Goal: Task Accomplishment & Management: Complete application form

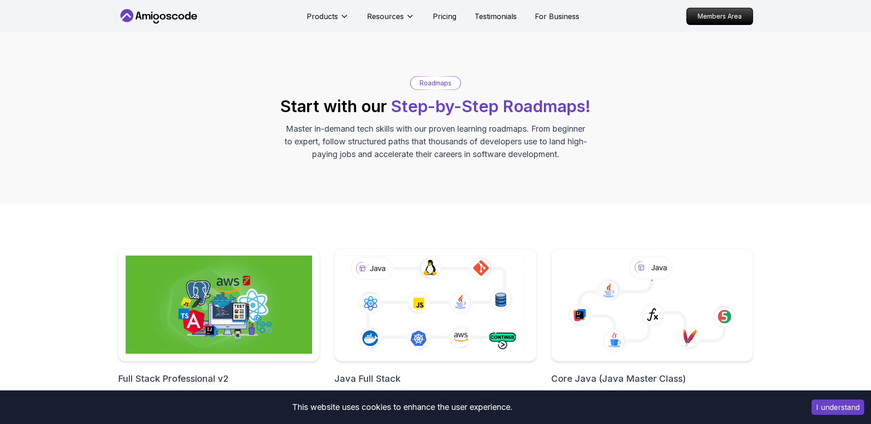
click at [165, 22] on icon at bounding box center [159, 16] width 82 height 15
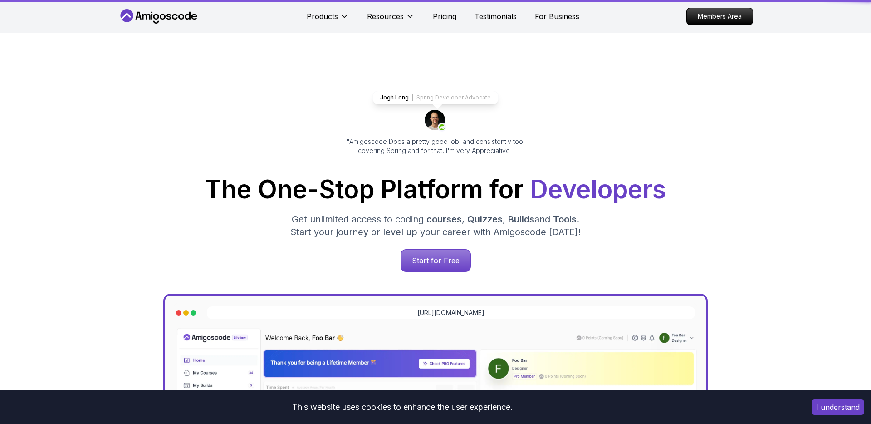
click at [164, 17] on icon at bounding box center [159, 16] width 82 height 15
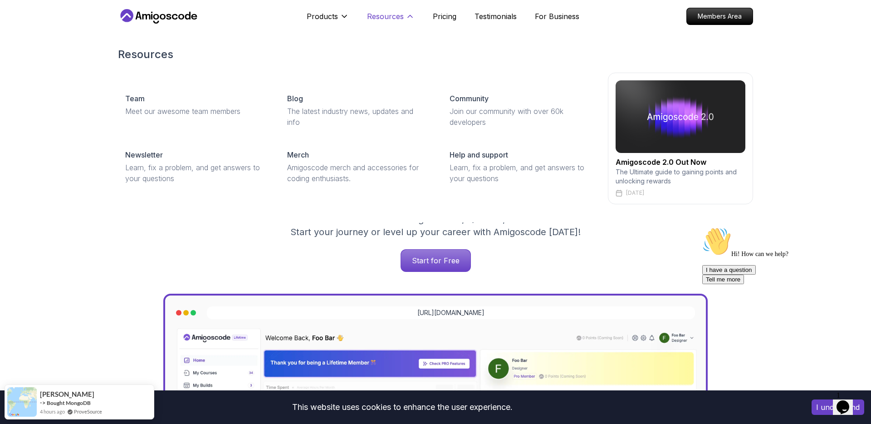
click at [392, 17] on p "Resources" at bounding box center [385, 16] width 37 height 11
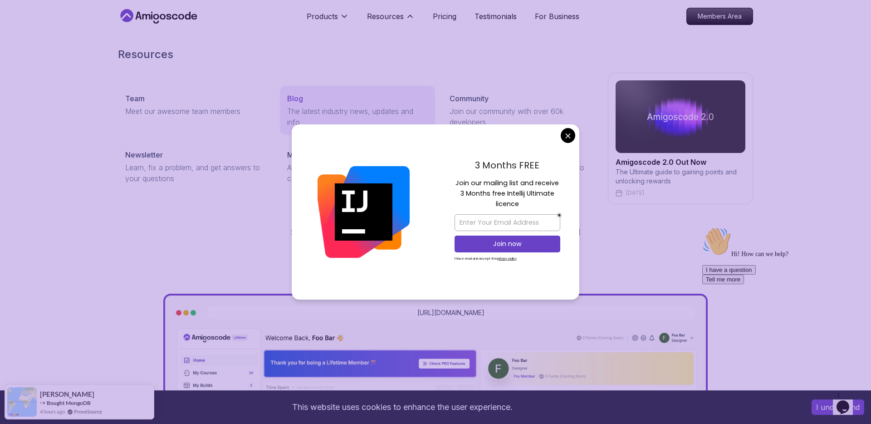
click at [312, 104] on link "Blog The latest industry news, updates and info" at bounding box center [357, 110] width 155 height 49
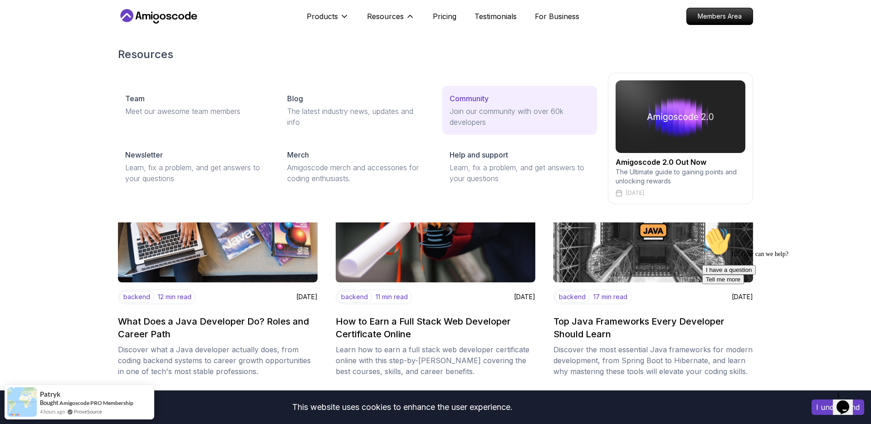
click at [515, 104] on link "Community Join our community with over 60k developers" at bounding box center [519, 110] width 155 height 49
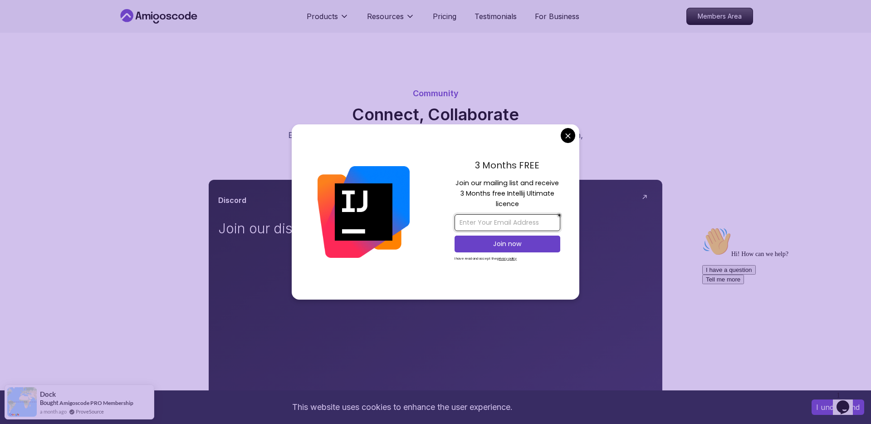
click at [480, 216] on input "email" at bounding box center [508, 222] width 106 height 17
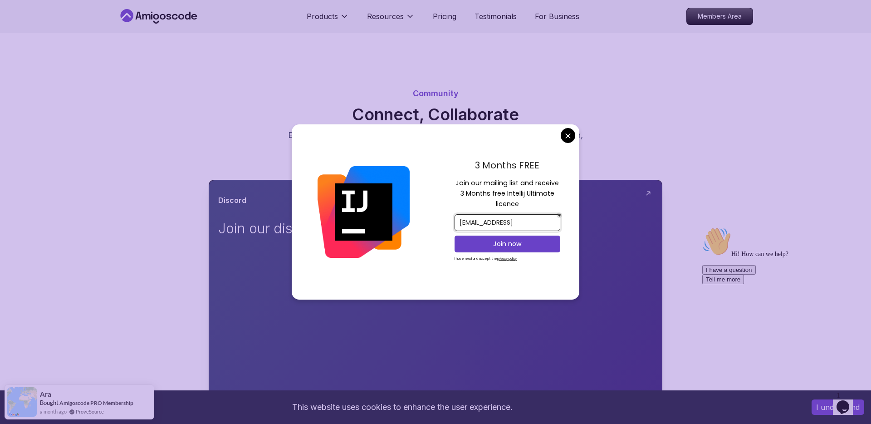
scroll to position [0, 28]
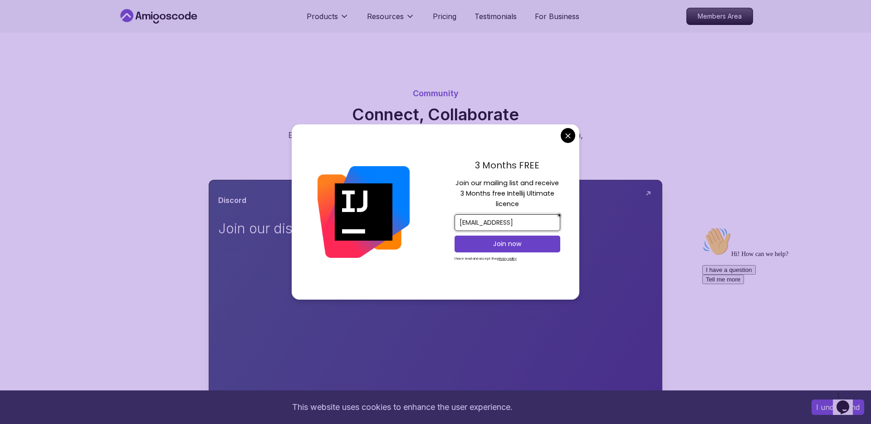
drag, startPoint x: 502, startPoint y: 223, endPoint x: 622, endPoint y: 227, distance: 119.8
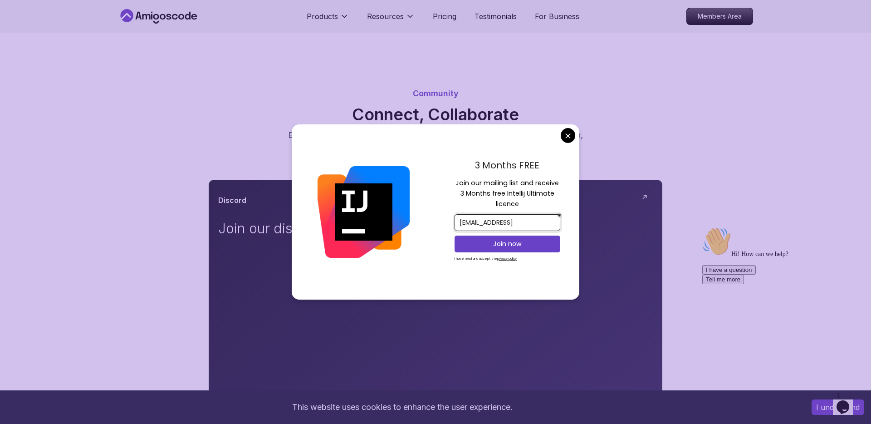
click at [505, 225] on input "angelarreola.cheesecake@gmail.coim" at bounding box center [508, 222] width 106 height 17
type input "angelarreola.cheesecake@gmail.coim"
click at [448, 220] on div "3 Months FREE Join our mailing list and receive 3 Months free Intellij Ultimate…" at bounding box center [508, 211] width 144 height 175
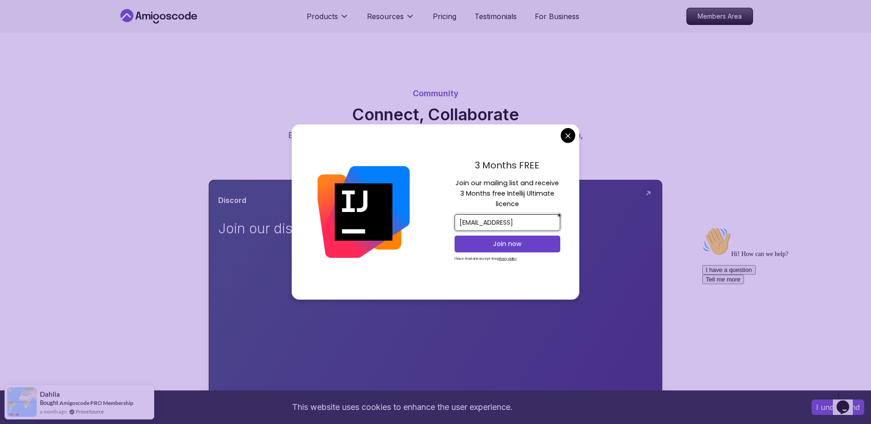
drag, startPoint x: 526, startPoint y: 225, endPoint x: 595, endPoint y: 223, distance: 69.4
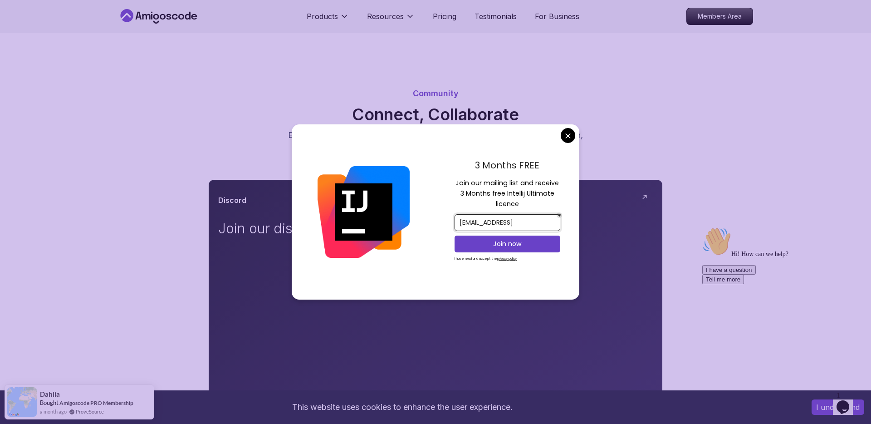
click at [417, 229] on div at bounding box center [364, 211] width 144 height 175
click at [521, 246] on p "Join now" at bounding box center [508, 243] width 86 height 9
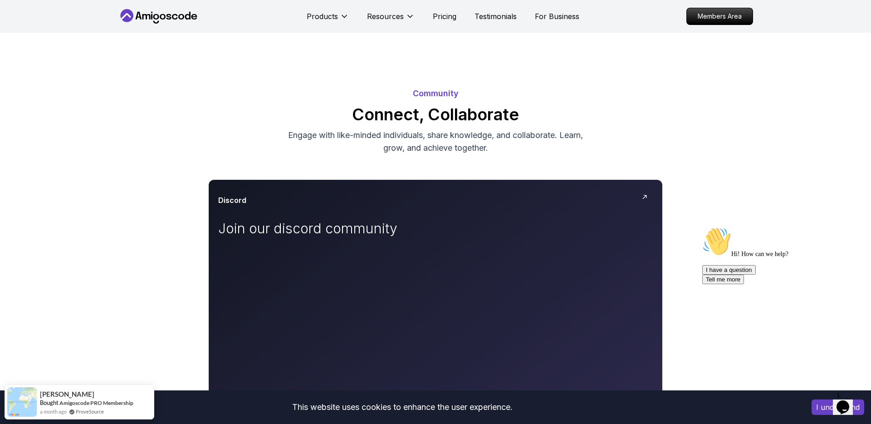
click at [843, 400] on icon "Chat widget" at bounding box center [843, 407] width 13 height 14
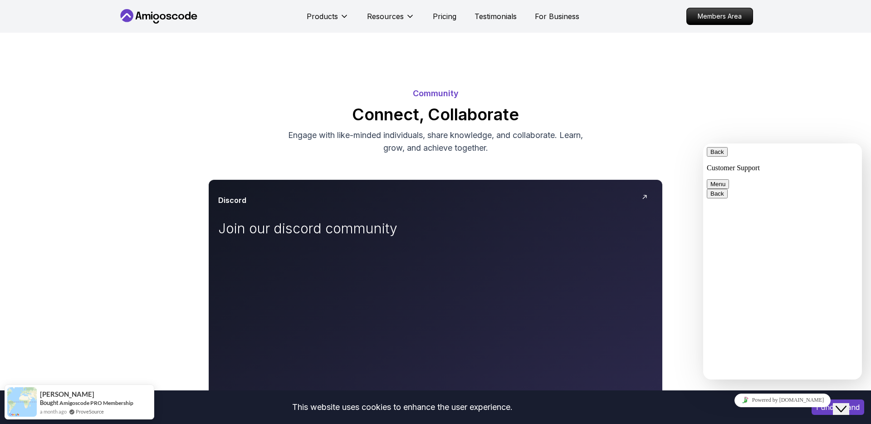
click at [393, 39] on div "Community Connect, Collaborate Engage with like-minded individuals, share knowl…" at bounding box center [435, 416] width 871 height 767
click at [721, 76] on div "Community Connect, Collaborate Engage with like-minded individuals, share knowl…" at bounding box center [435, 120] width 635 height 89
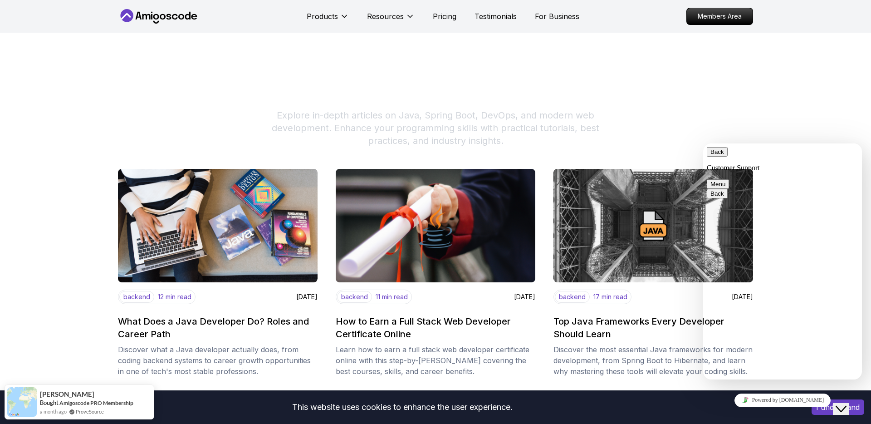
click at [162, 14] on icon at bounding box center [159, 16] width 82 height 15
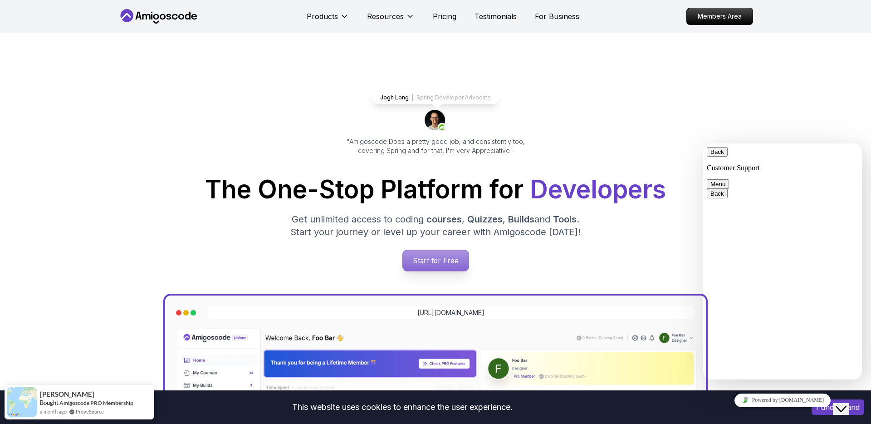
click at [417, 258] on p "Start for Free" at bounding box center [435, 260] width 66 height 21
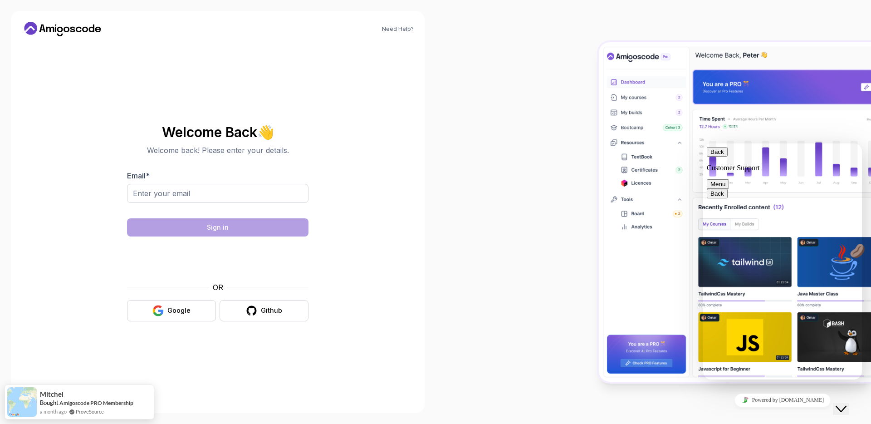
click at [707, 152] on div "Back Customer Support Menu" at bounding box center [783, 168] width 152 height 42
click at [710, 151] on div "Back Customer Support Menu" at bounding box center [783, 168] width 152 height 42
drag, startPoint x: 830, startPoint y: 401, endPoint x: 836, endPoint y: 398, distance: 5.9
click at [836, 398] on div "Powered by tawk.to" at bounding box center [783, 399] width 152 height 13
click at [840, 403] on div "Close Chat This icon closes the chat window." at bounding box center [841, 408] width 11 height 11
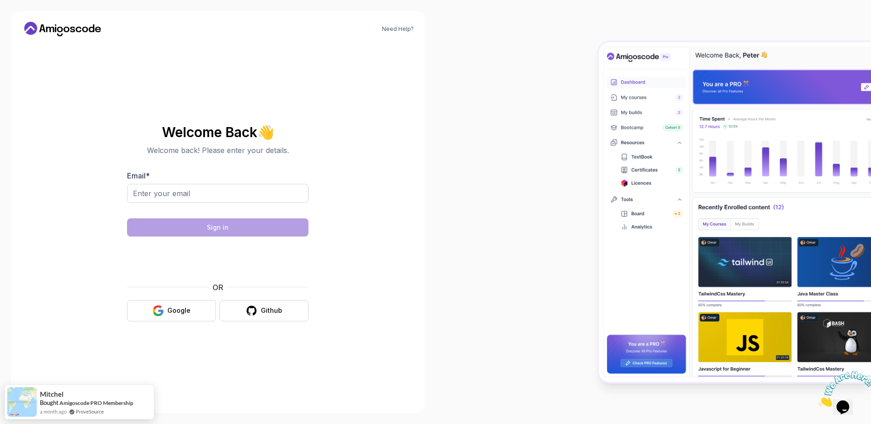
click at [79, 34] on icon at bounding box center [63, 29] width 82 height 15
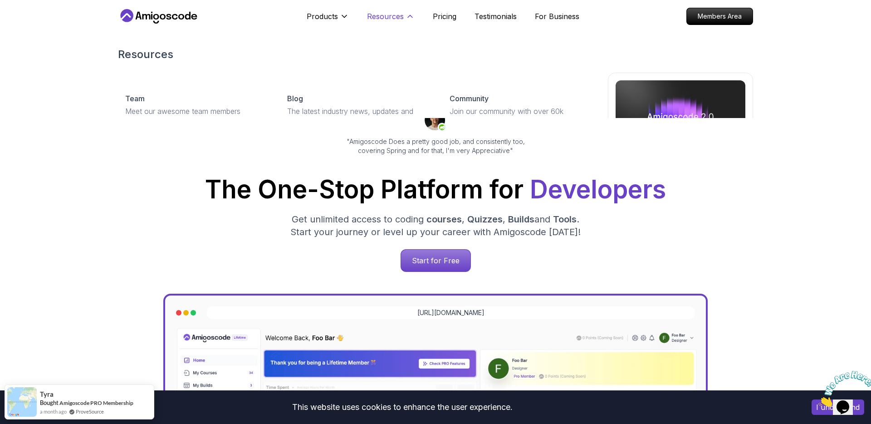
click at [379, 12] on p "Resources" at bounding box center [385, 16] width 37 height 11
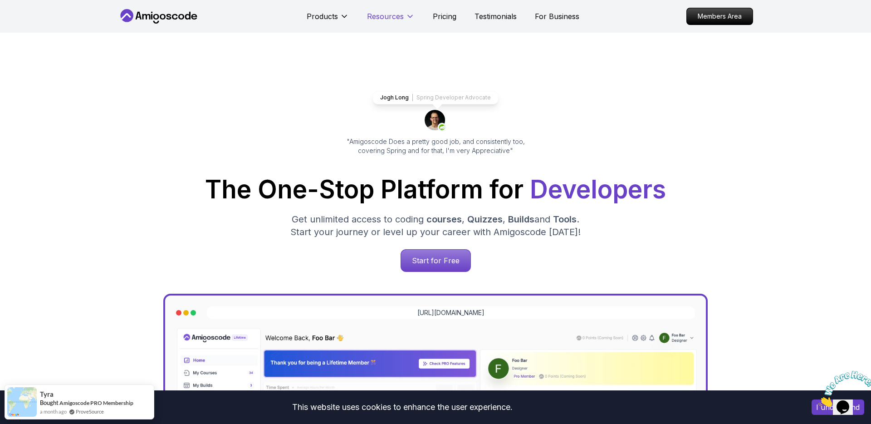
click at [379, 12] on p "Resources" at bounding box center [385, 16] width 37 height 11
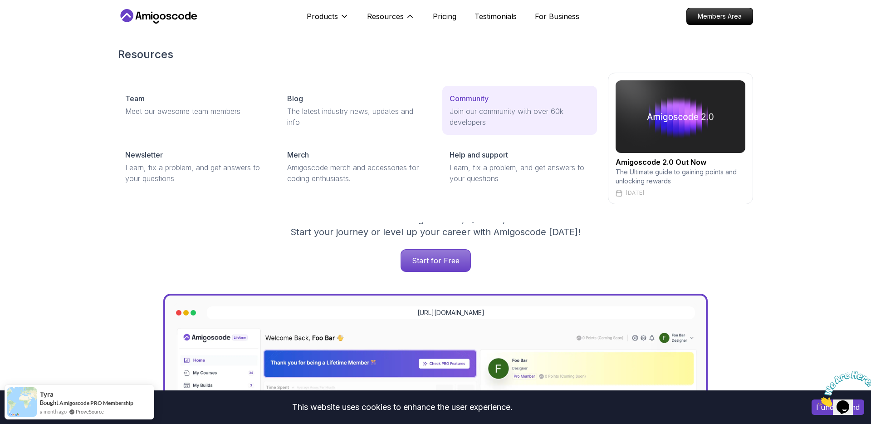
click at [491, 96] on div "Community" at bounding box center [520, 98] width 140 height 11
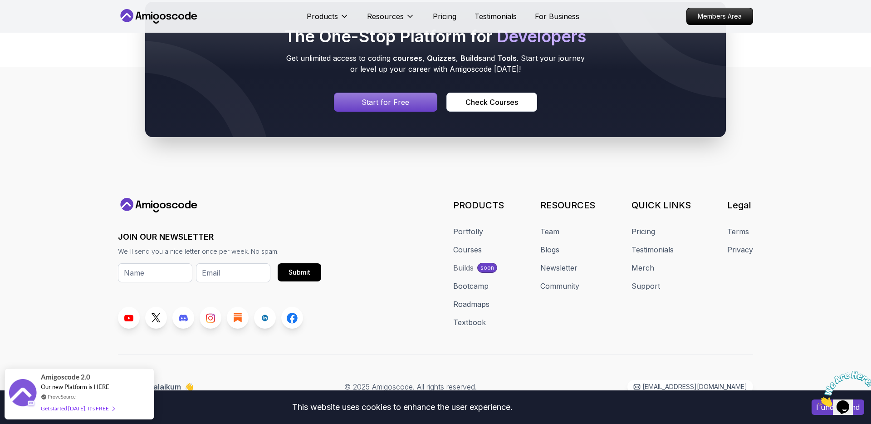
scroll to position [818, 0]
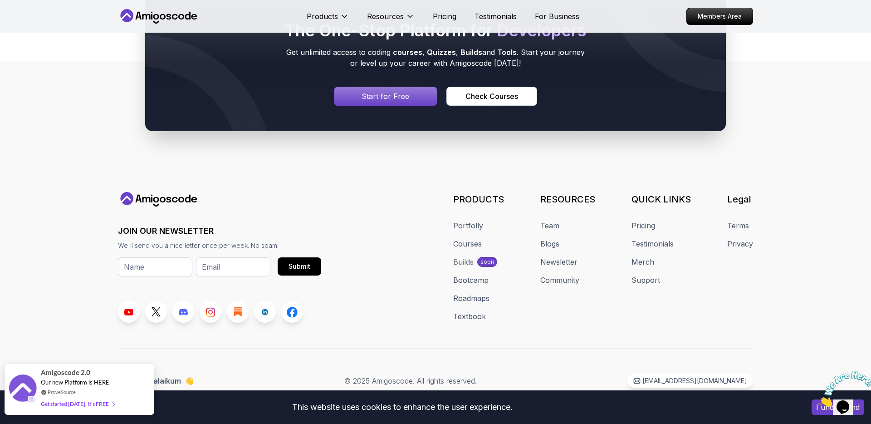
click at [105, 394] on div "ProveSource" at bounding box center [78, 392] width 74 height 8
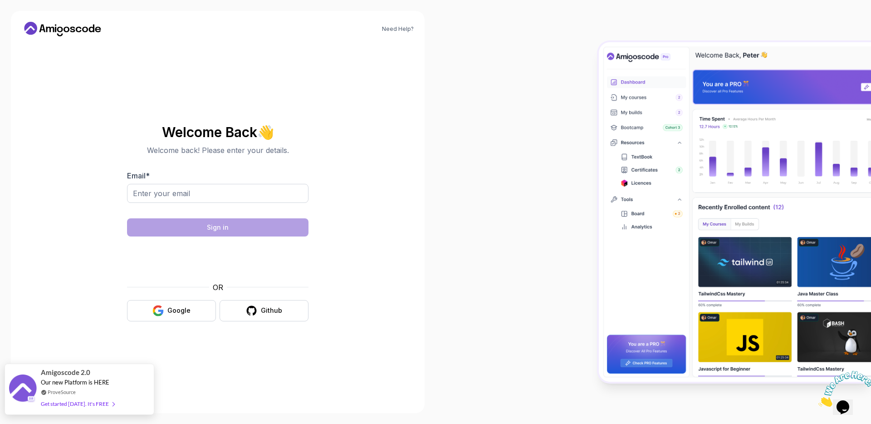
click at [77, 407] on div "Get started today. It's FREE" at bounding box center [78, 403] width 74 height 10
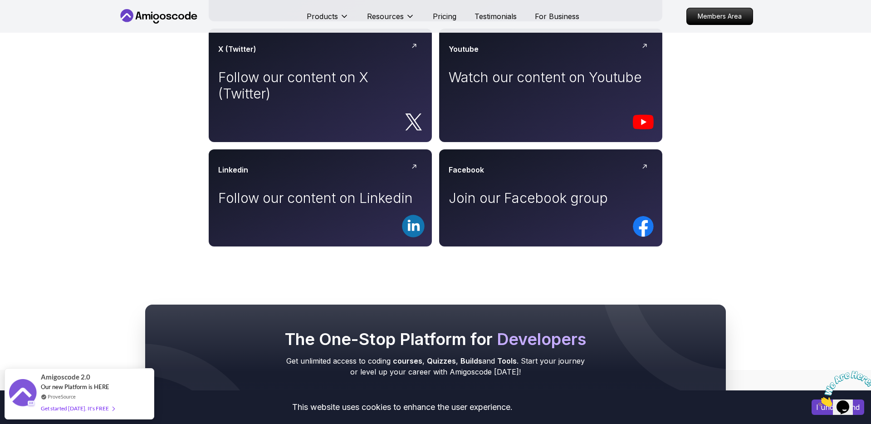
scroll to position [492, 0]
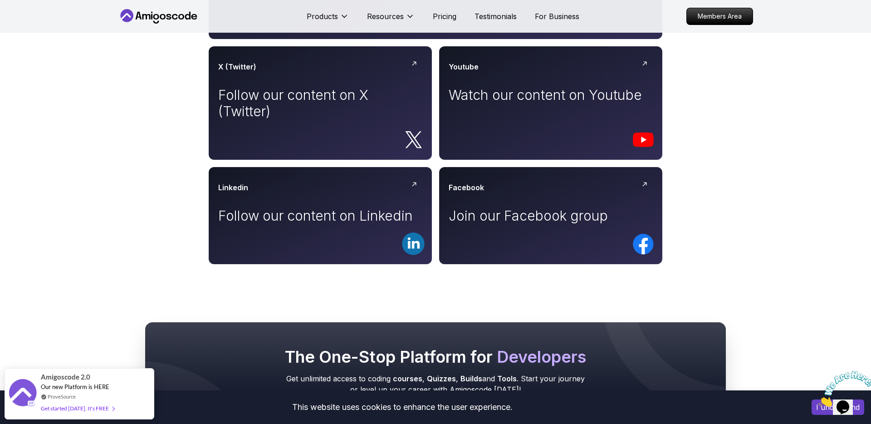
click at [819, 400] on icon "Close" at bounding box center [819, 404] width 0 height 8
drag, startPoint x: 845, startPoint y: 401, endPoint x: 1654, endPoint y: 726, distance: 871.5
click html "Opens Chat This icon Opens the chat window."
click at [821, 404] on button "I understand" at bounding box center [838, 406] width 53 height 15
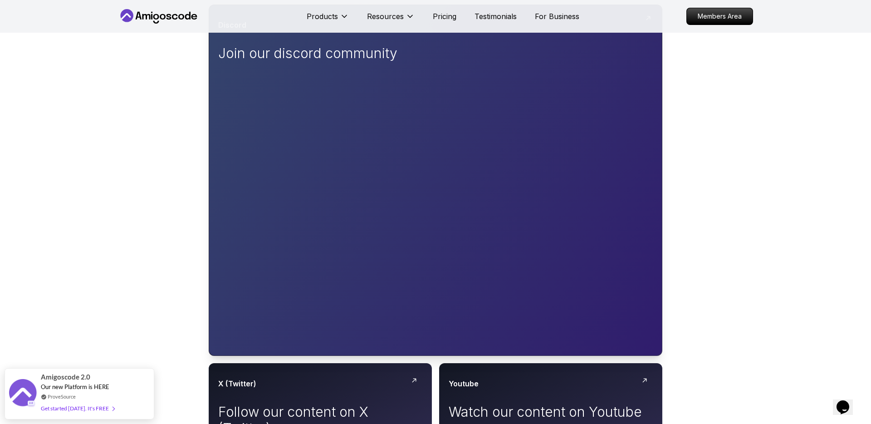
scroll to position [0, 0]
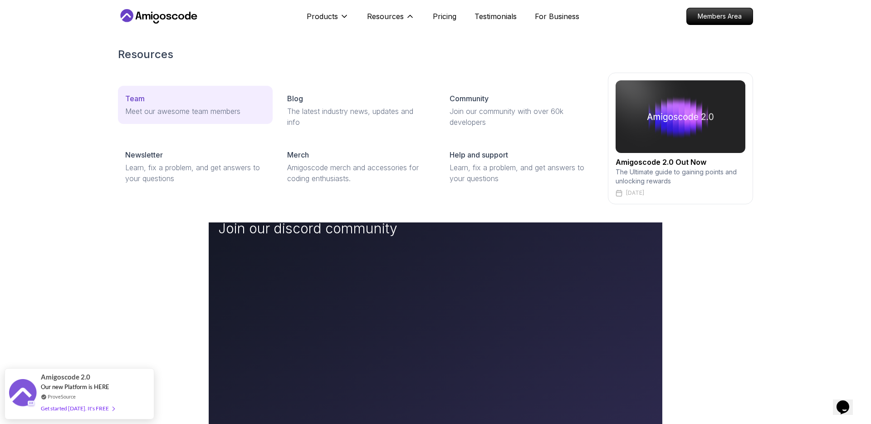
click at [184, 122] on link "Team Meet our awesome team members" at bounding box center [195, 105] width 155 height 38
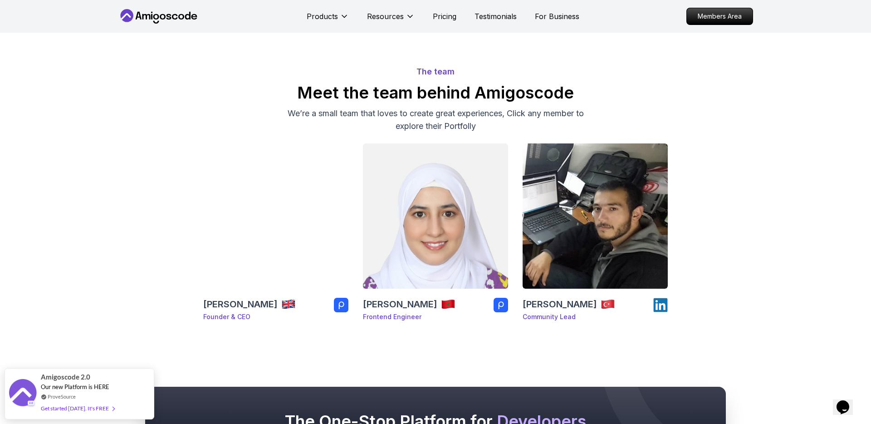
scroll to position [160, 0]
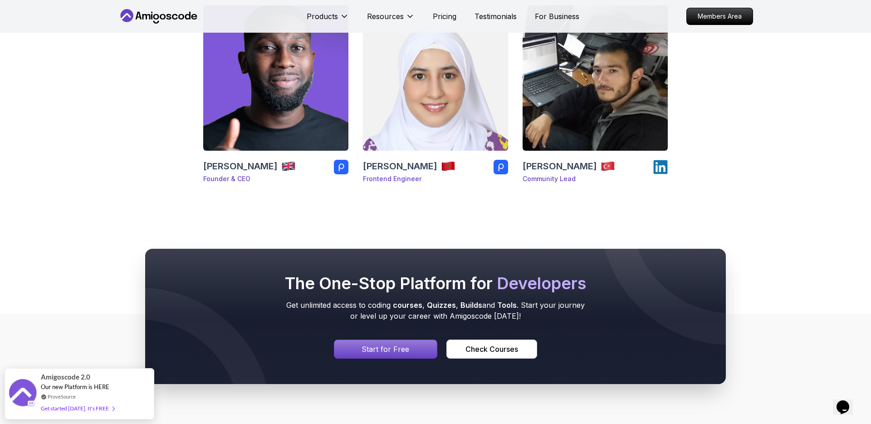
click at [441, 171] on img at bounding box center [448, 166] width 15 height 15
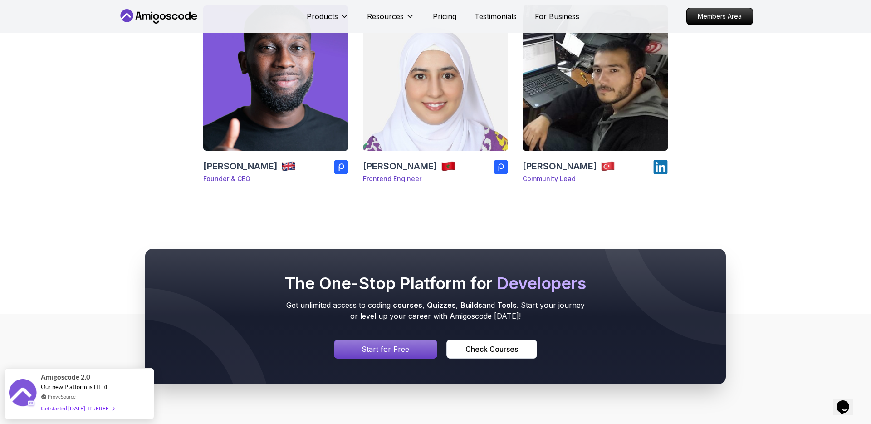
click at [586, 110] on img at bounding box center [595, 78] width 152 height 152
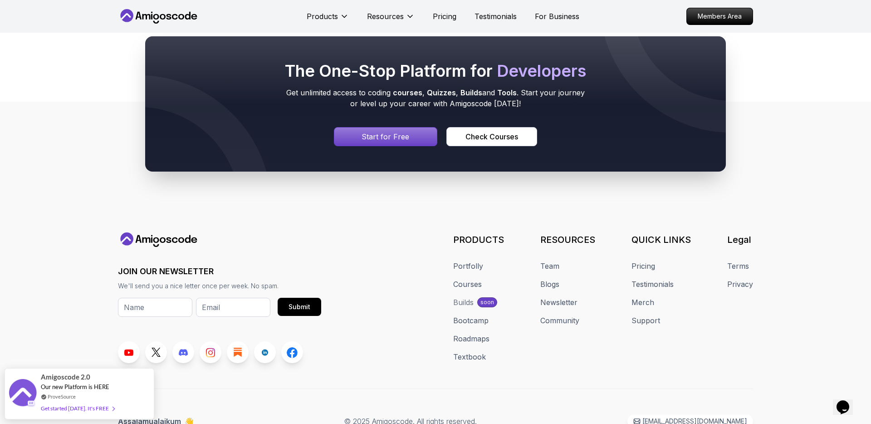
scroll to position [412, 0]
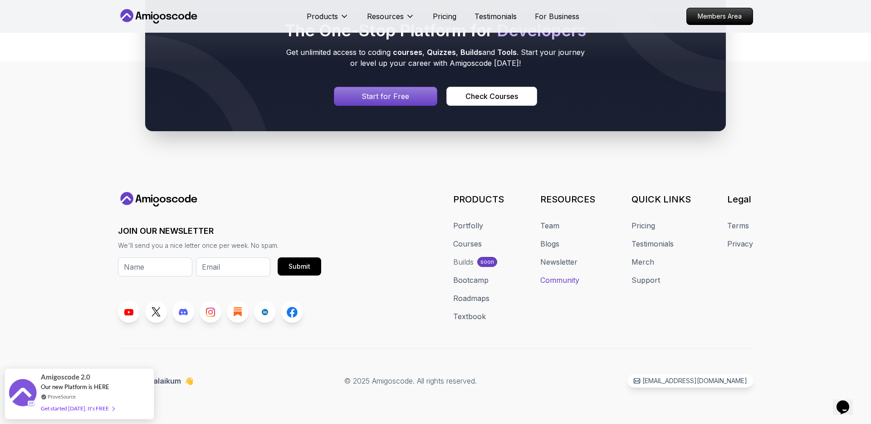
click at [565, 280] on link "Community" at bounding box center [559, 280] width 39 height 11
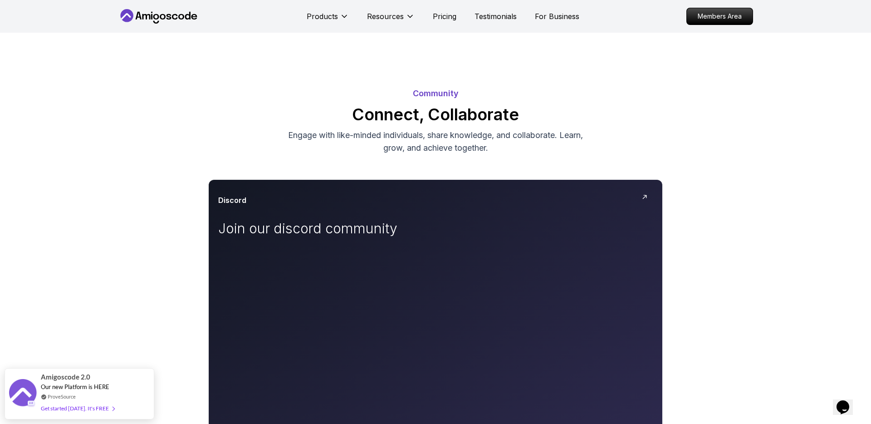
click at [172, 12] on icon at bounding box center [159, 16] width 82 height 15
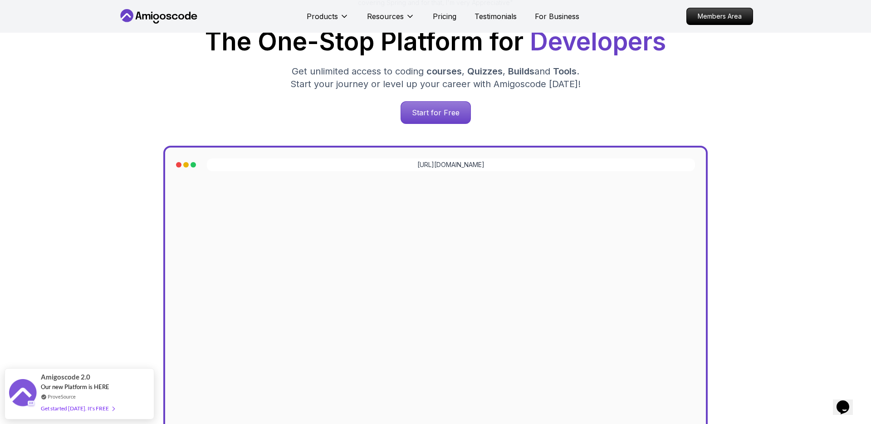
scroll to position [83, 0]
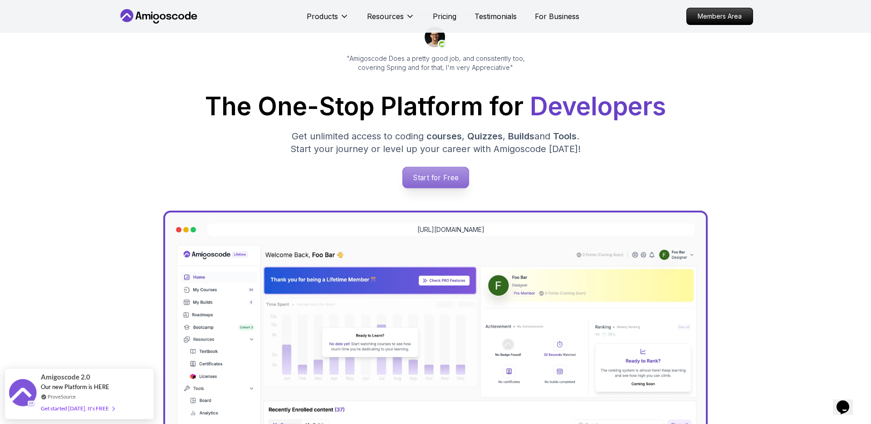
click at [460, 170] on p "Start for Free" at bounding box center [435, 177] width 66 height 21
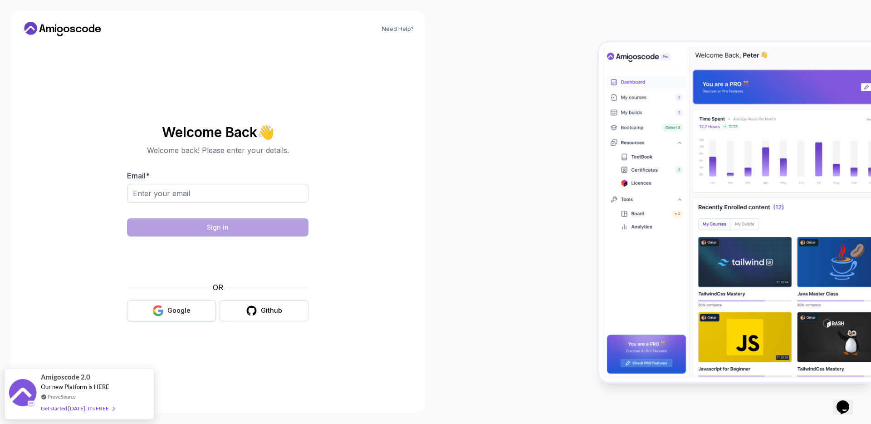
click at [183, 310] on div "Google" at bounding box center [178, 310] width 23 height 9
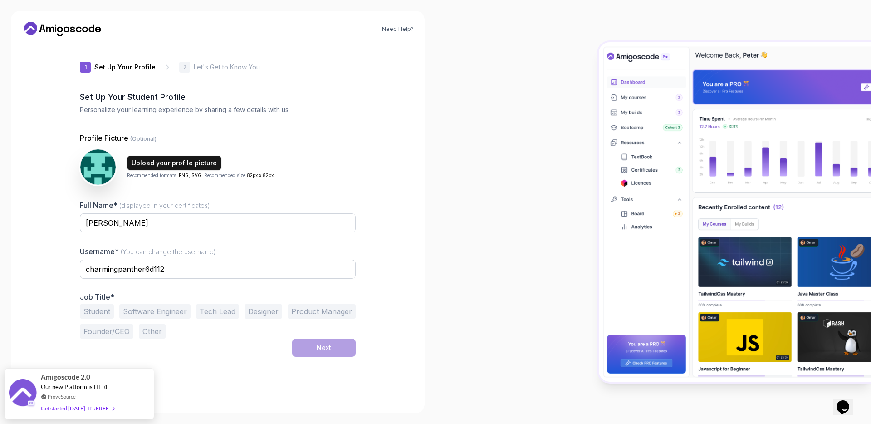
click at [148, 165] on div "Upload your profile picture" at bounding box center [174, 162] width 85 height 9
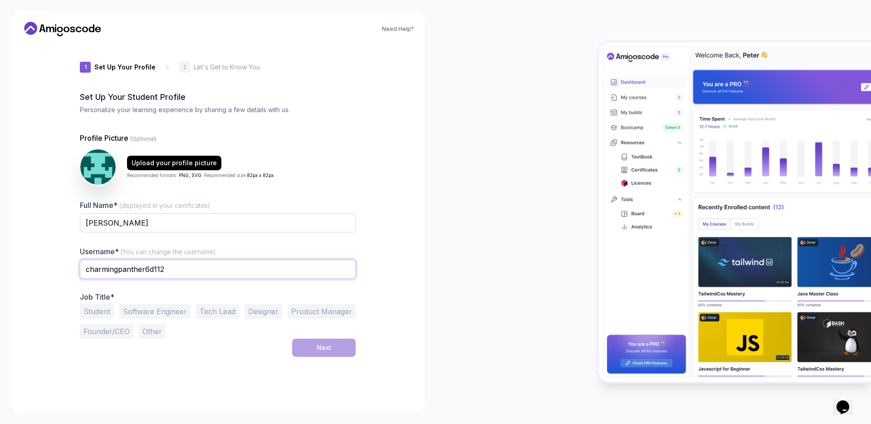
click at [170, 267] on input "charmingpanther6d112" at bounding box center [218, 269] width 276 height 19
type input "angelarreolagg"
click at [436, 288] on div at bounding box center [654, 212] width 436 height 424
click at [160, 316] on button "Software Engineer" at bounding box center [154, 311] width 71 height 15
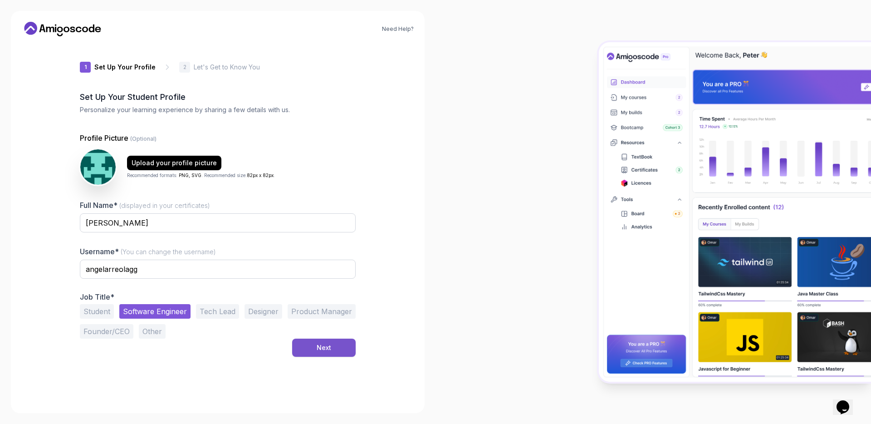
click at [334, 356] on button "Next" at bounding box center [324, 347] width 64 height 18
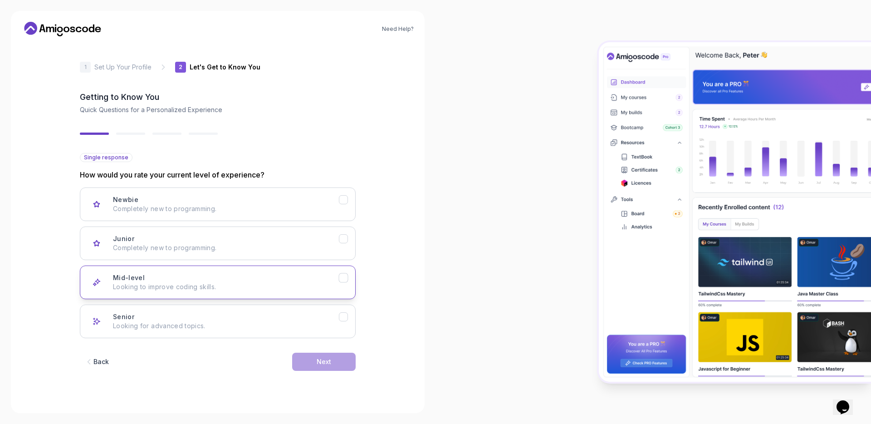
click at [242, 267] on button "Mid-level Looking to improve coding skills." at bounding box center [218, 282] width 276 height 34
click at [320, 364] on div "Next" at bounding box center [324, 361] width 15 height 9
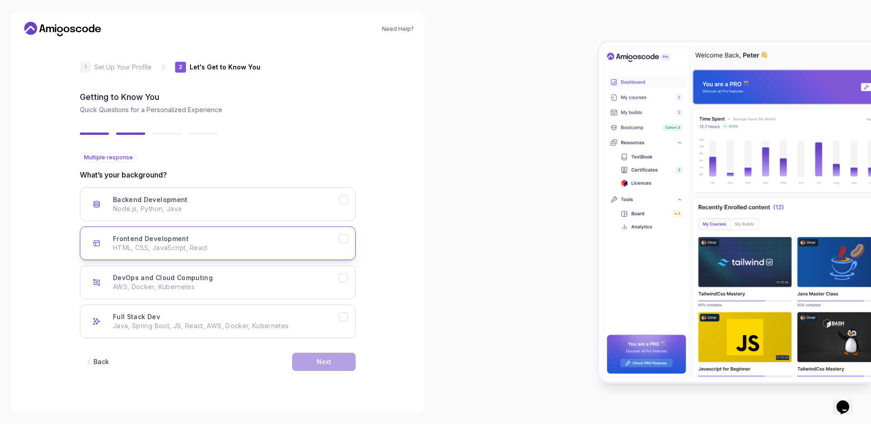
click at [255, 249] on p "HTML, CSS, JavaScript, React" at bounding box center [226, 247] width 226 height 9
click at [272, 208] on p "Node.js, Python, Java" at bounding box center [226, 208] width 226 height 9
click at [330, 366] on div "Next" at bounding box center [324, 361] width 15 height 9
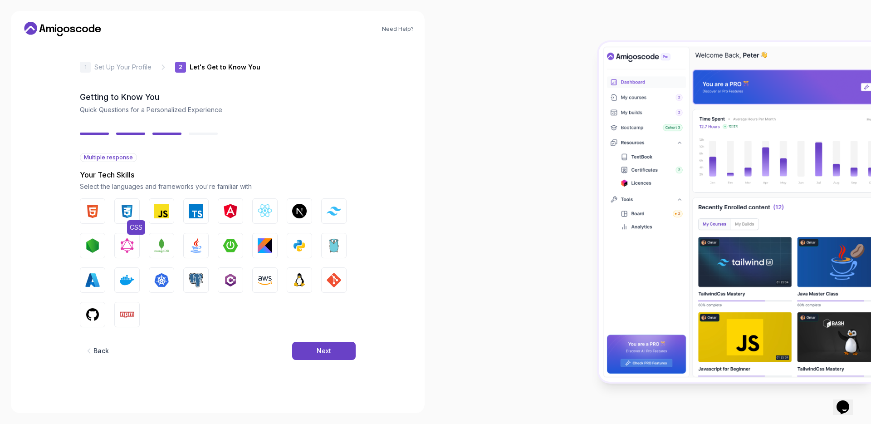
click at [131, 215] on img "button" at bounding box center [127, 211] width 15 height 15
click at [159, 215] on img "button" at bounding box center [161, 211] width 15 height 15
click at [88, 210] on img "button" at bounding box center [92, 211] width 15 height 15
click at [189, 211] on img "button" at bounding box center [196, 211] width 15 height 15
click at [269, 211] on img "button" at bounding box center [265, 211] width 15 height 15
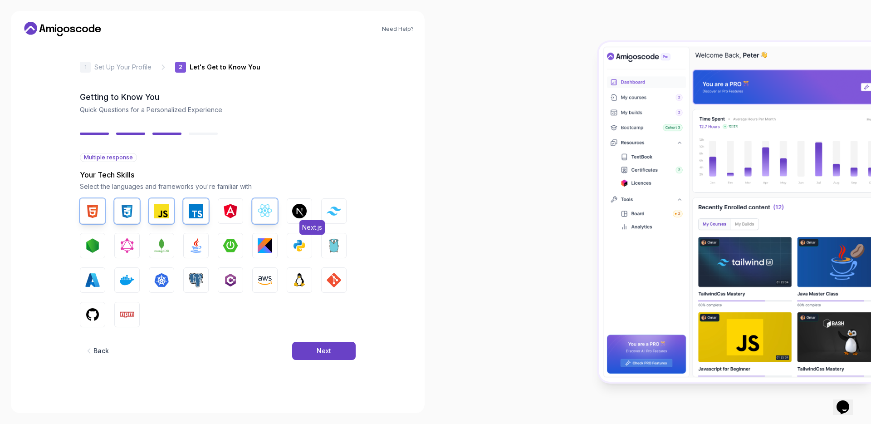
click at [300, 216] on img "button" at bounding box center [299, 211] width 15 height 15
click at [335, 214] on img "button" at bounding box center [334, 210] width 15 height 9
click at [130, 309] on img "button" at bounding box center [127, 314] width 15 height 15
click at [328, 280] on img "button" at bounding box center [334, 280] width 15 height 15
click at [304, 243] on img "button" at bounding box center [299, 245] width 15 height 15
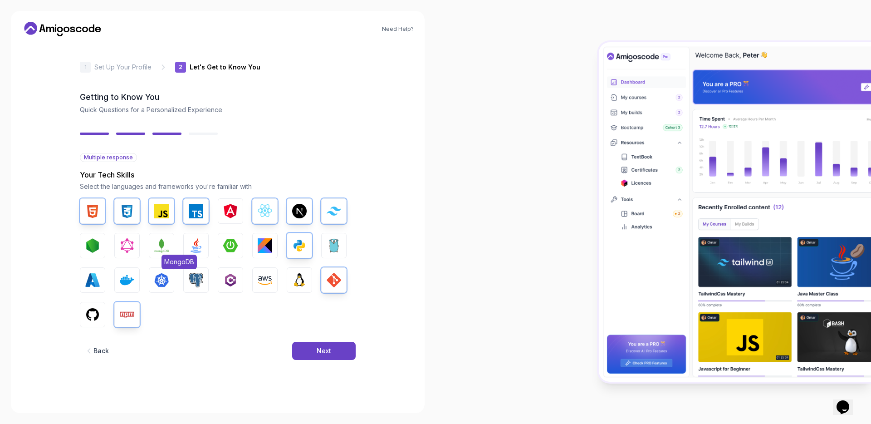
click at [157, 249] on img "button" at bounding box center [161, 245] width 15 height 15
click at [163, 247] on img "button" at bounding box center [161, 245] width 15 height 15
click at [193, 283] on img "button" at bounding box center [196, 280] width 15 height 15
click at [85, 309] on img "button" at bounding box center [92, 314] width 15 height 15
click at [327, 346] on div "Next" at bounding box center [324, 350] width 15 height 9
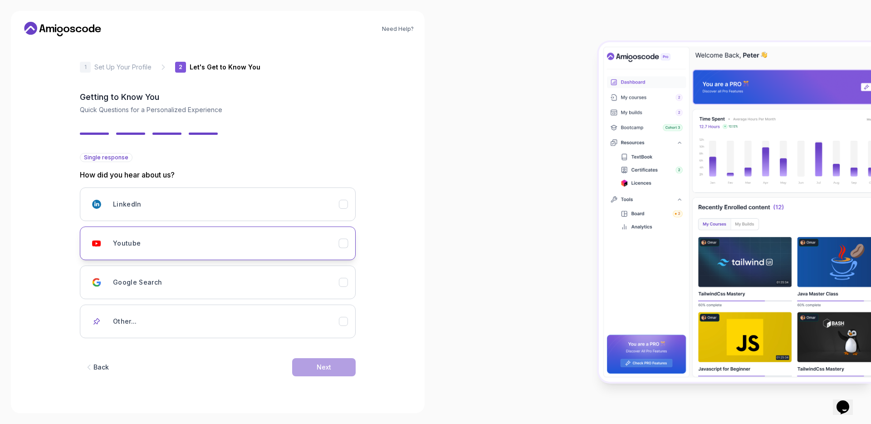
click at [304, 244] on div "Youtube" at bounding box center [226, 243] width 226 height 18
click at [323, 363] on div "Next" at bounding box center [324, 367] width 15 height 9
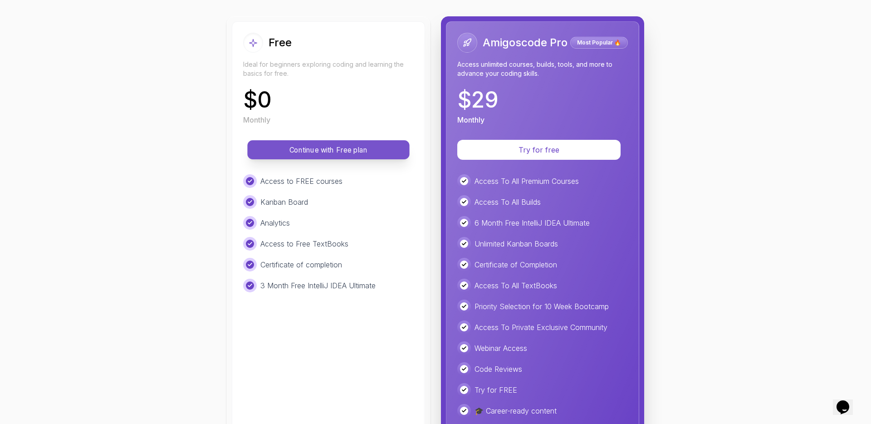
scroll to position [142, 0]
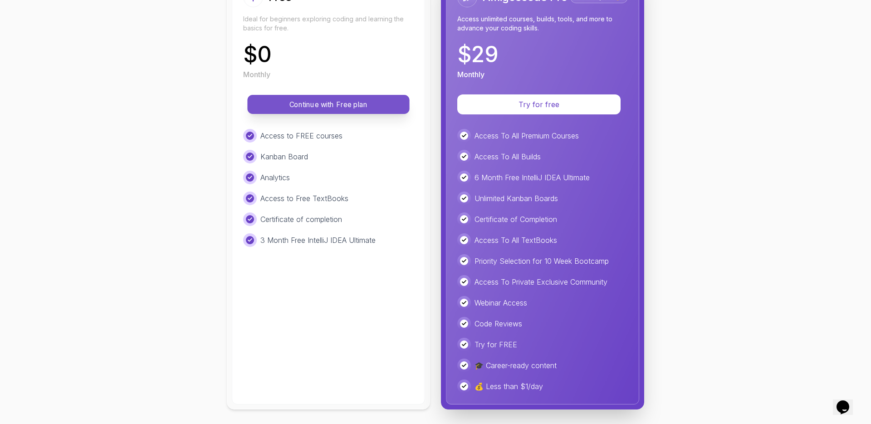
click at [342, 113] on button "Continue with Free plan" at bounding box center [328, 104] width 162 height 19
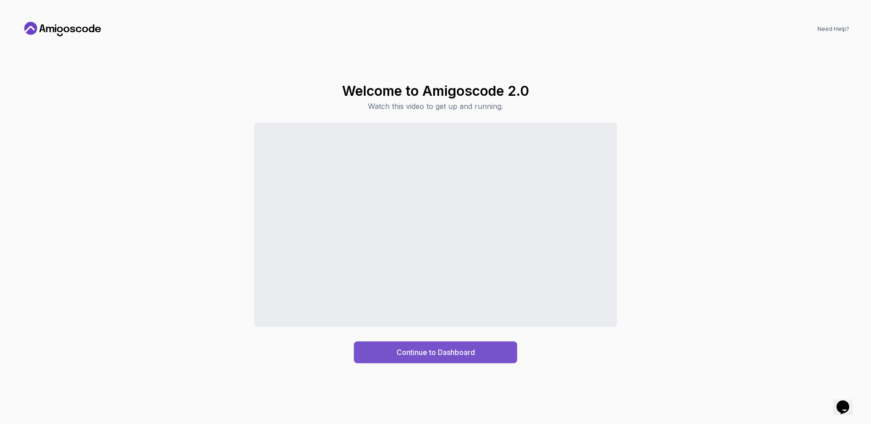
click at [438, 358] on button "Continue to Dashboard" at bounding box center [435, 352] width 163 height 22
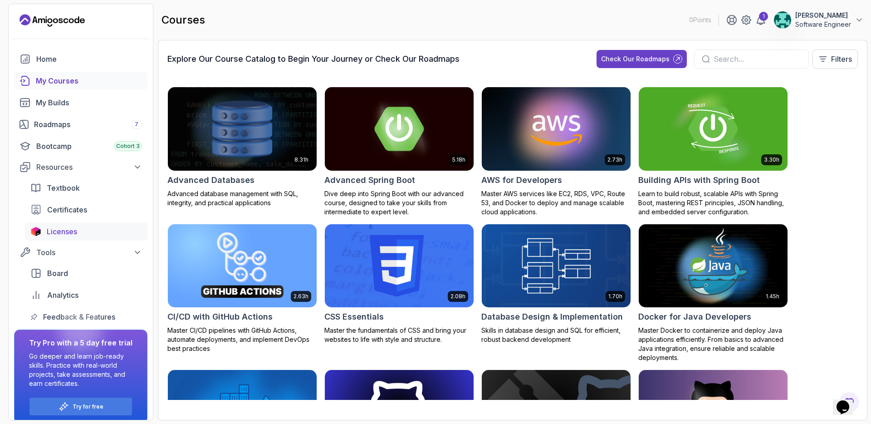
click at [79, 231] on div "Licenses" at bounding box center [94, 231] width 95 height 11
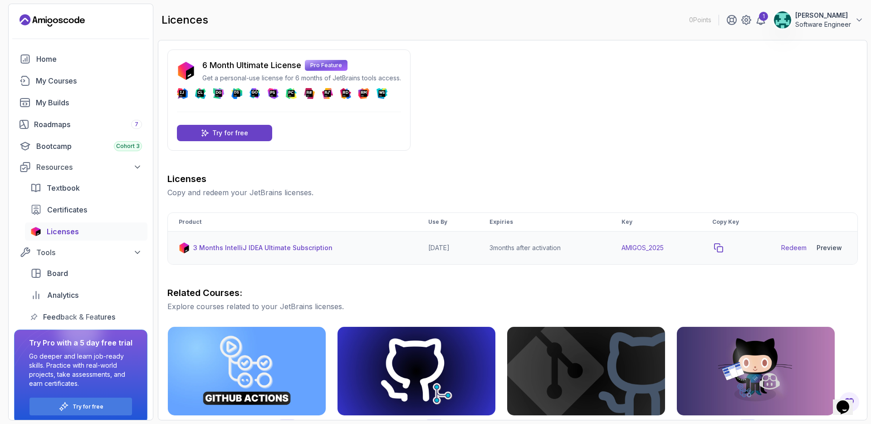
click at [723, 247] on icon "copy-button" at bounding box center [719, 248] width 8 height 8
click at [288, 248] on p "3 Months IntelliJ IDEA Ultimate Subscription" at bounding box center [262, 247] width 139 height 9
click at [723, 247] on icon "copy-button" at bounding box center [718, 247] width 9 height 9
click at [799, 246] on link "Redeem" at bounding box center [793, 247] width 25 height 9
click at [837, 249] on div "Preview" at bounding box center [829, 247] width 25 height 9
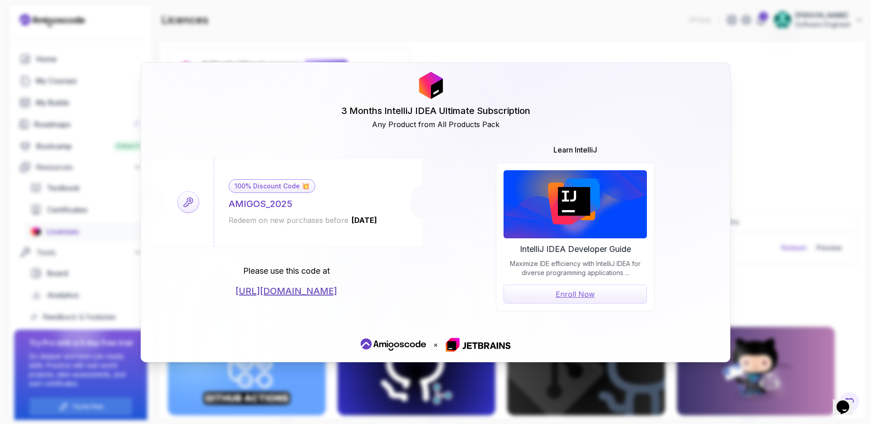
click at [263, 201] on div "AMIGOS_2025" at bounding box center [261, 203] width 64 height 13
copy div "AMIGOS_2025"
drag, startPoint x: 350, startPoint y: 220, endPoint x: 393, endPoint y: 221, distance: 43.1
click at [392, 221] on div "100% Discount Code 💥 AMIGOS_2025 Redeem on new purchases before 2026-06-12" at bounding box center [303, 202] width 179 height 88
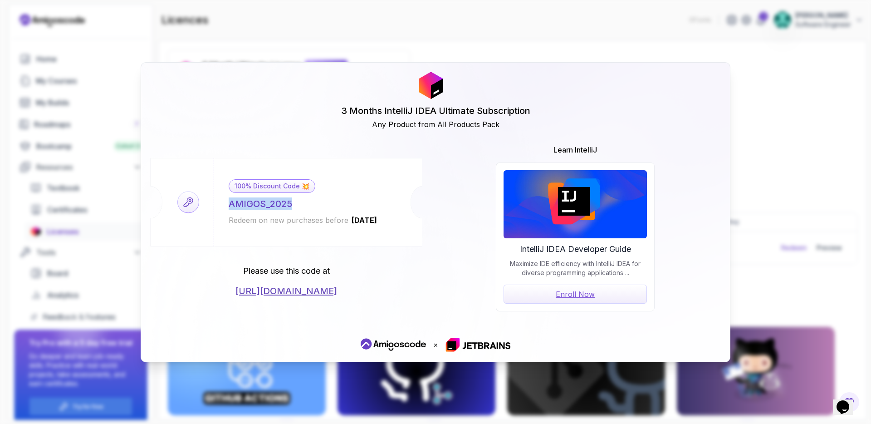
click at [588, 294] on link "Enroll Now" at bounding box center [575, 293] width 143 height 19
click at [337, 292] on link "https://jetbrains.com/store/redeem/" at bounding box center [286, 290] width 102 height 13
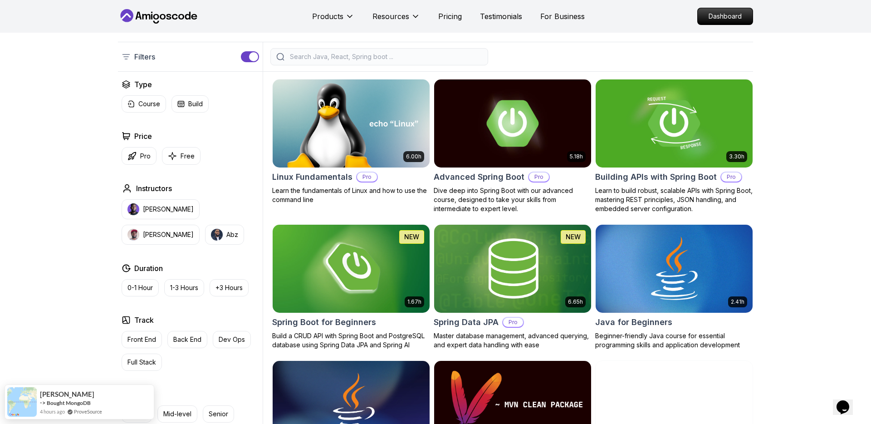
scroll to position [182, 0]
